Goal: Task Accomplishment & Management: Manage account settings

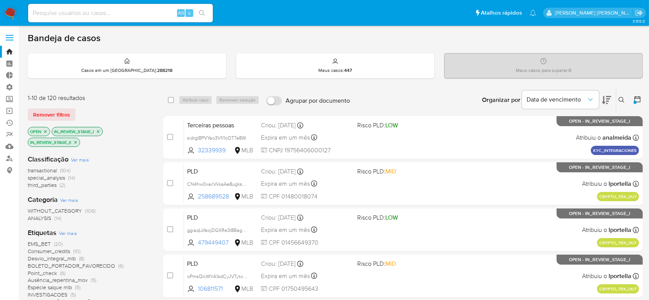
click at [619, 100] on icon at bounding box center [621, 100] width 6 height 6
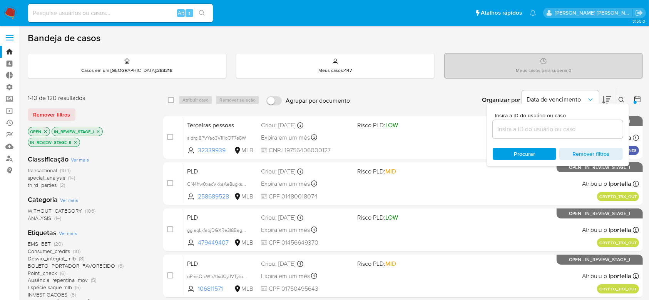
click at [634, 98] on icon at bounding box center [637, 99] width 8 height 8
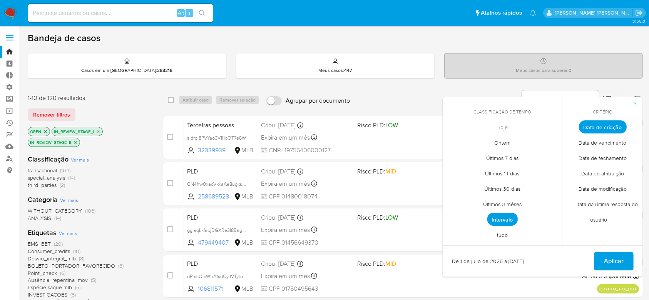
click at [135, 200] on div "Categoria Ver mais WITHOUT_CATEGORY (106) ANALYSIS (14)" at bounding box center [89, 208] width 123 height 27
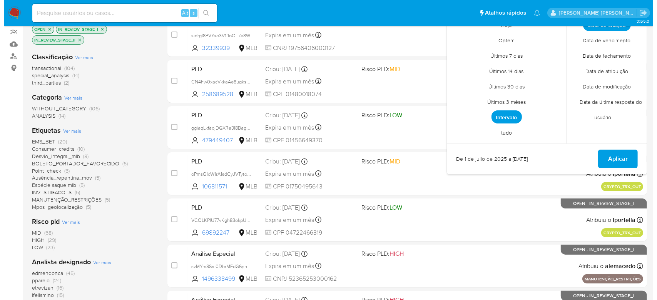
scroll to position [154, 0]
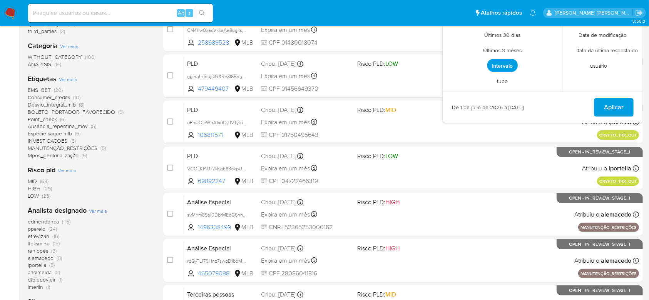
click at [105, 208] on span "Ver mais" at bounding box center [98, 210] width 18 height 7
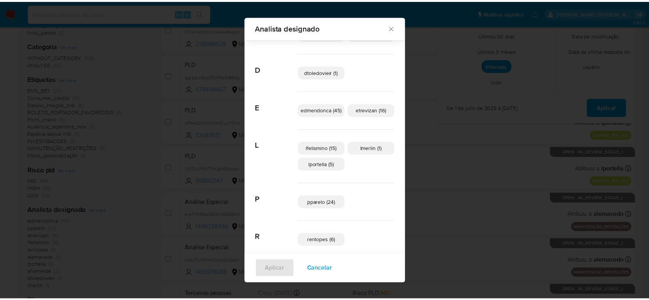
scroll to position [25, 0]
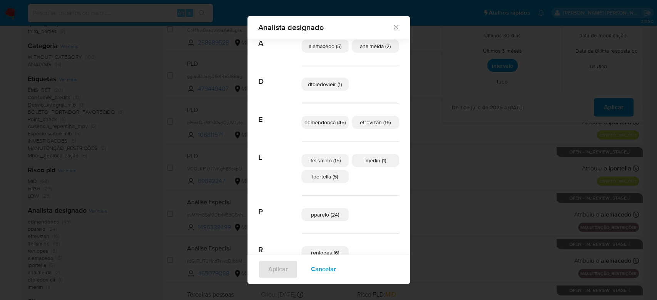
click at [385, 27] on span "Analista designado" at bounding box center [325, 27] width 134 height 8
click at [392, 26] on icon "Fechar" at bounding box center [396, 27] width 8 height 8
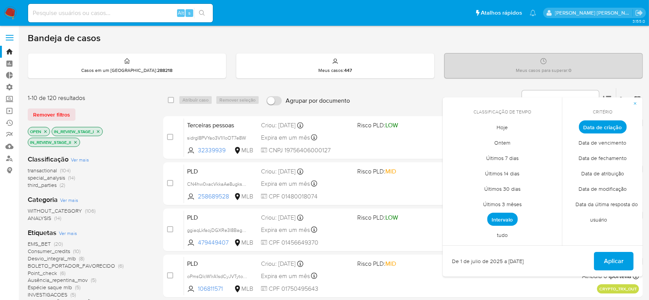
scroll to position [0, 0]
click at [8, 109] on link "Operações em massa" at bounding box center [46, 111] width 92 height 12
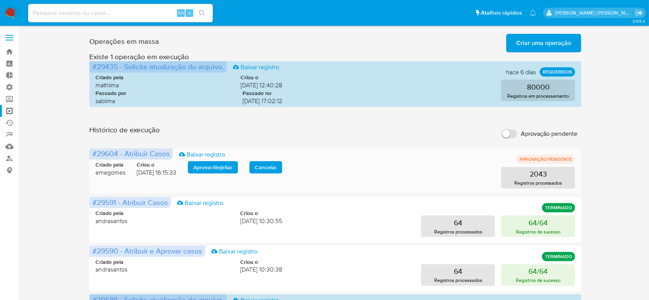
click at [206, 165] on span "Aprovar / Rejeitar" at bounding box center [212, 167] width 39 height 11
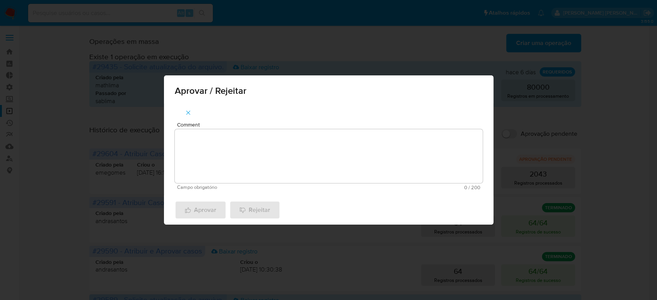
click at [229, 133] on textarea "Comment" at bounding box center [329, 156] width 308 height 54
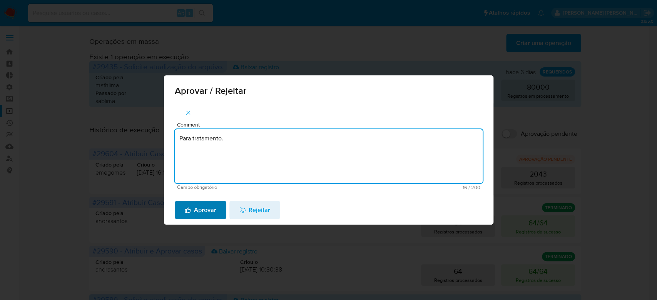
type textarea "Para tratamento."
click at [204, 205] on span "Aprovar" at bounding box center [201, 210] width 32 height 17
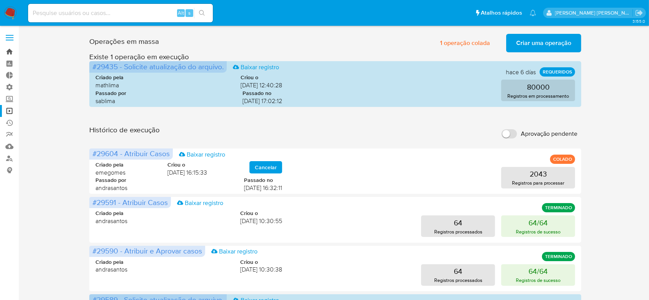
click at [10, 54] on link "Bandeja" at bounding box center [46, 52] width 92 height 12
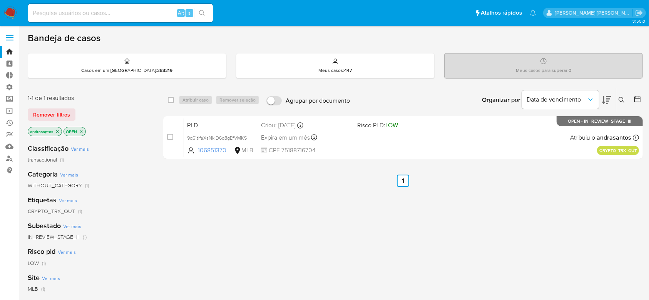
click at [58, 134] on p "andrasantos" at bounding box center [44, 131] width 33 height 8
click at [55, 129] on icon "close-filter" at bounding box center [57, 131] width 5 height 5
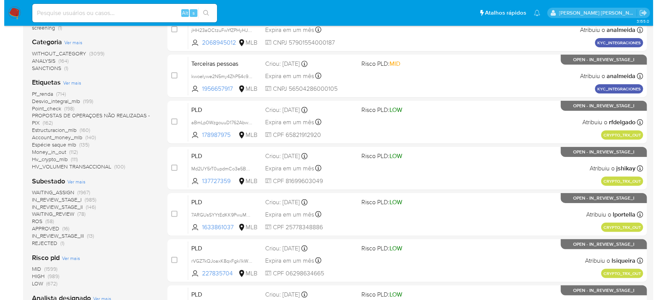
scroll to position [205, 0]
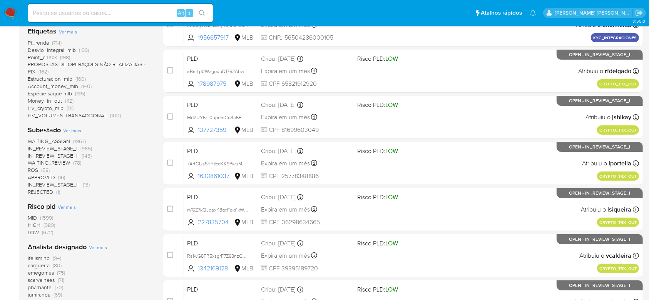
click at [70, 130] on span "Ver mais" at bounding box center [72, 130] width 18 height 7
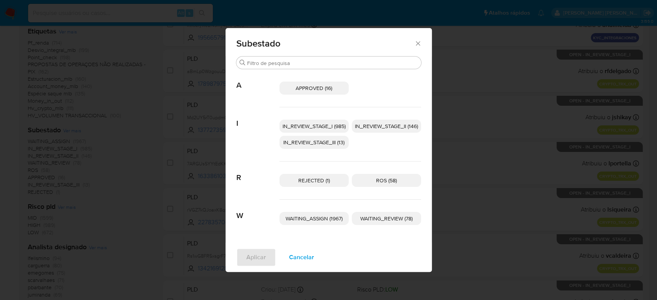
click at [315, 125] on span "IN_REVIEW_STAGE_I (985)" at bounding box center [313, 126] width 63 height 8
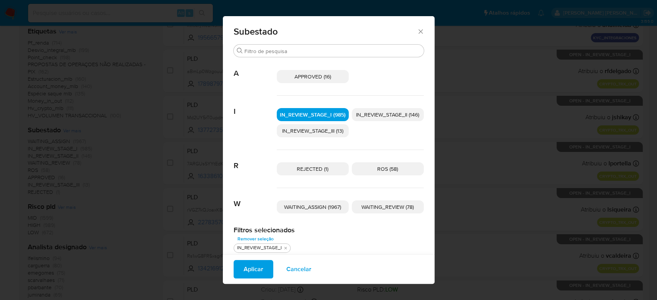
click at [382, 116] on span "IN_REVIEW_STAGE_II (146)" at bounding box center [387, 115] width 63 height 8
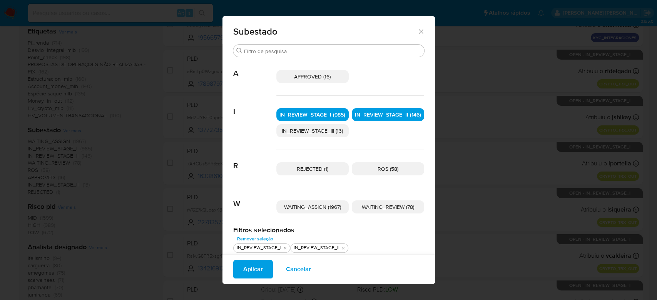
click at [246, 262] on span "Aplicar" at bounding box center [253, 269] width 20 height 17
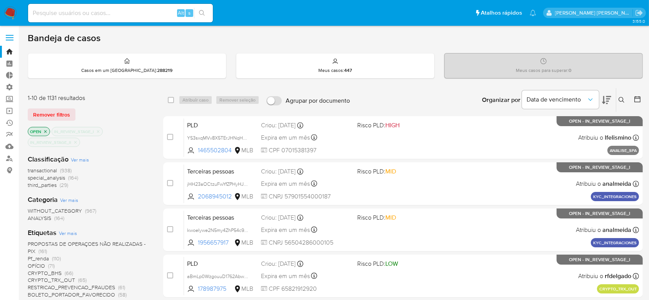
click at [637, 96] on icon at bounding box center [637, 99] width 8 height 8
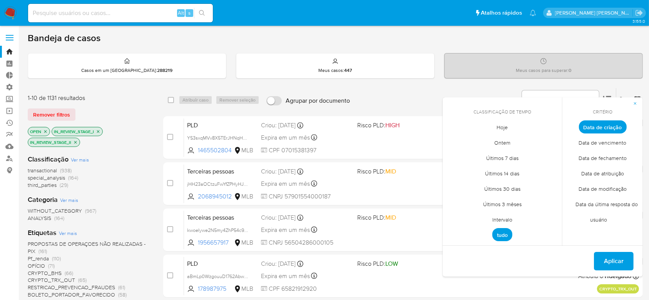
click at [499, 219] on span "Intervalo" at bounding box center [502, 220] width 36 height 16
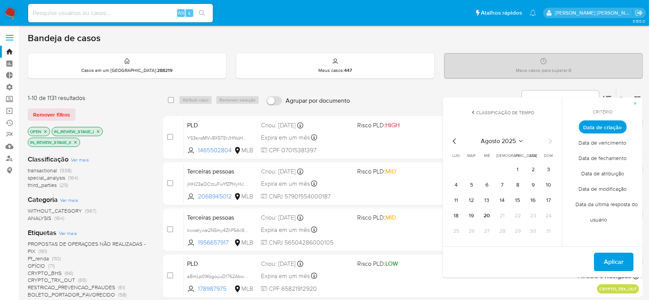
click at [454, 139] on icon "Mes anterior" at bounding box center [454, 141] width 9 height 9
click at [474, 170] on button "1" at bounding box center [471, 170] width 12 height 12
click at [551, 139] on icon "Mes siguiente" at bounding box center [549, 141] width 9 height 9
click at [533, 183] on button "9" at bounding box center [533, 185] width 12 height 12
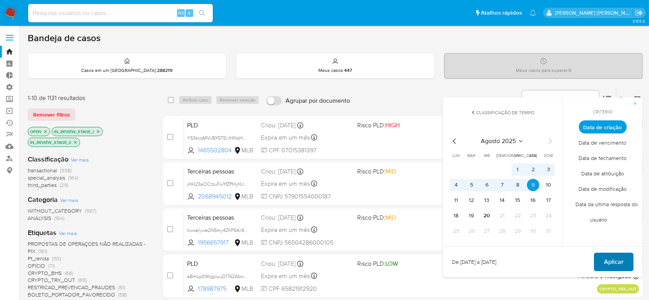
click at [616, 262] on span "Aplicar" at bounding box center [614, 262] width 20 height 17
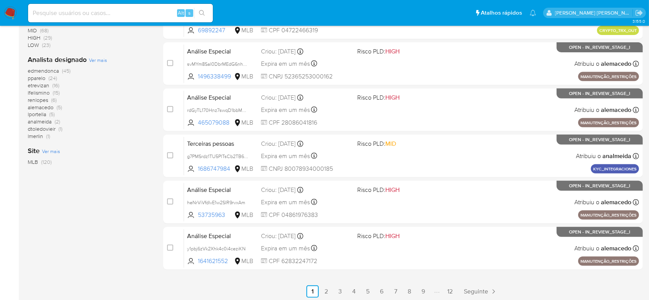
scroll to position [307, 0]
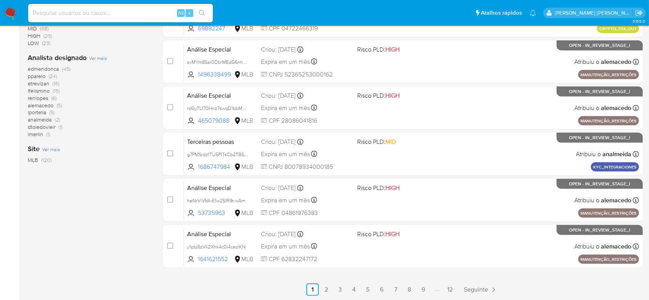
click at [40, 112] on span "lportella" at bounding box center [37, 112] width 18 height 8
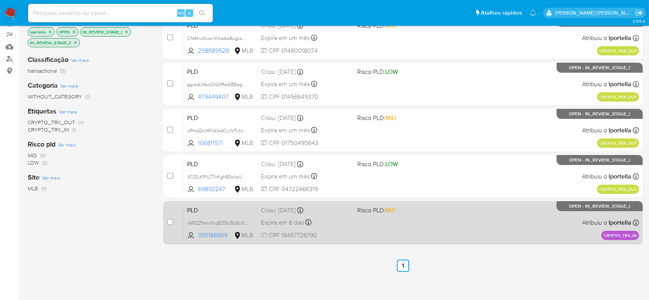
scroll to position [48, 0]
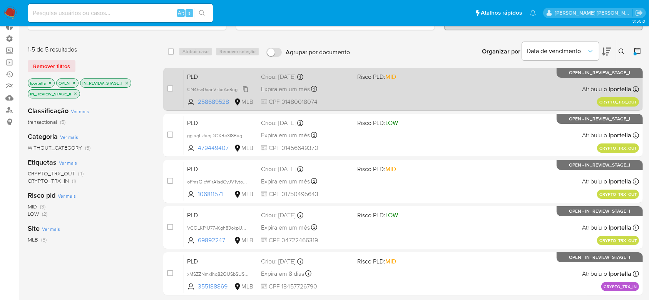
click at [247, 87] on span "CN4hw0xacVkkaAe8ugksqujj" at bounding box center [218, 89] width 63 height 8
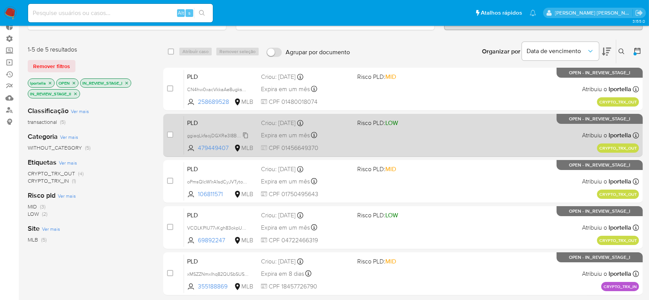
click at [246, 137] on span "ggiaqLkfaojDGXRe3I8BagOV" at bounding box center [218, 135] width 62 height 8
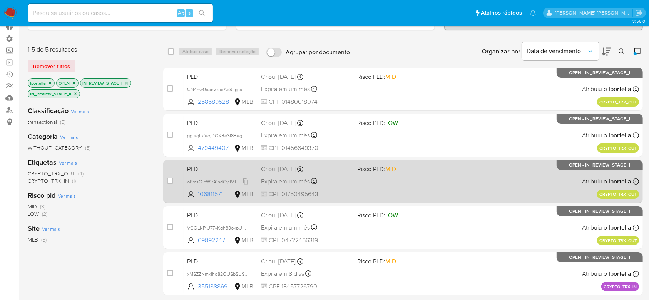
click at [245, 182] on span "oPmsQIcW1rA1sdCyJVTytoRK" at bounding box center [218, 181] width 62 height 8
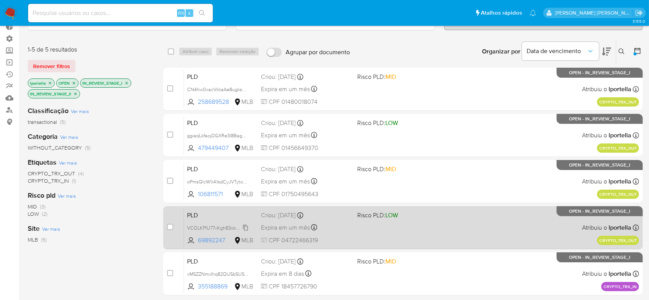
click at [244, 229] on span "VCOLKPIU77vKgh83okpUKqj7" at bounding box center [219, 227] width 64 height 8
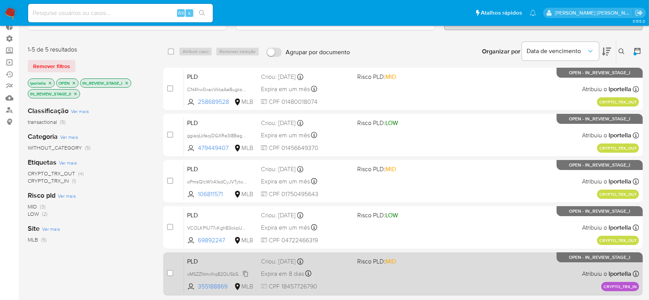
click at [246, 274] on span "xMSZZNmxIhq82QUSbSUSrldc" at bounding box center [219, 273] width 65 height 8
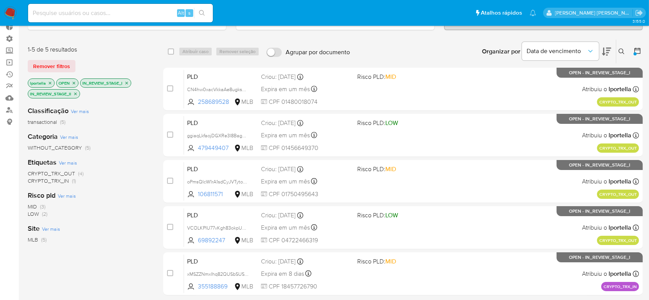
click at [51, 82] on icon "close-filter" at bounding box center [50, 83] width 5 height 5
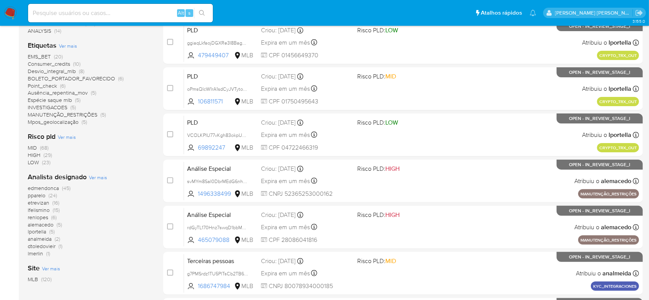
scroll to position [202, 0]
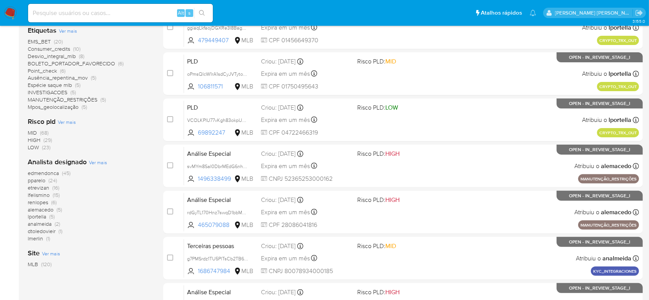
click at [32, 240] on span "lmerlin" at bounding box center [35, 239] width 15 height 8
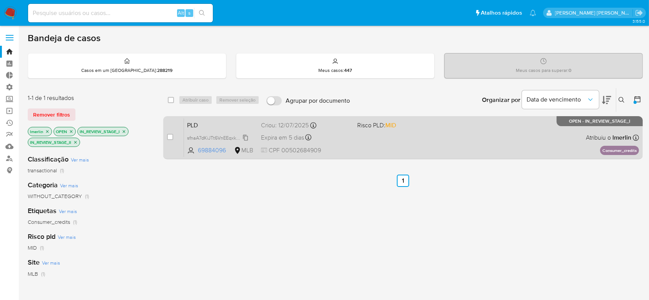
click at [245, 136] on span "sfnaA7dKiJTt6VnEEqxkehJK" at bounding box center [217, 137] width 60 height 8
